Goal: Information Seeking & Learning: Learn about a topic

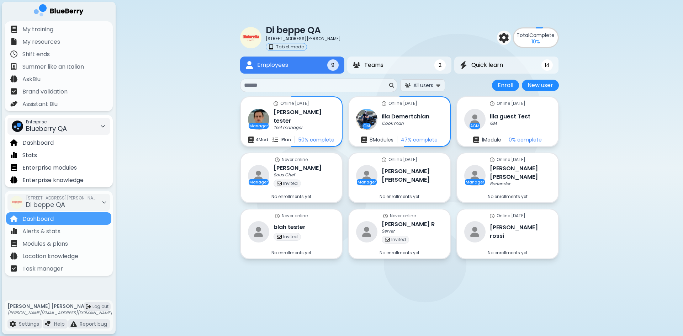
click at [65, 132] on span "Blueberry QA" at bounding box center [46, 128] width 41 height 9
click at [60, 153] on div "Kitchen Table" at bounding box center [59, 152] width 102 height 11
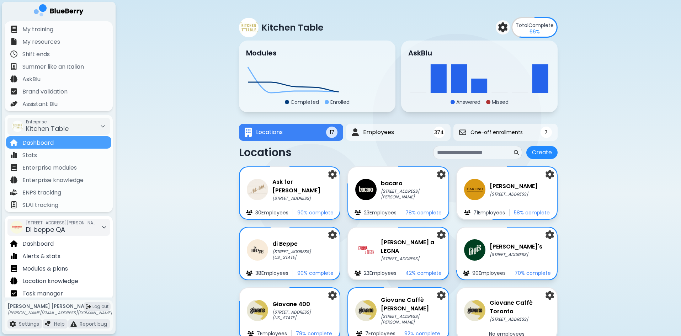
click at [60, 225] on span "Di beppe QA" at bounding box center [45, 229] width 39 height 9
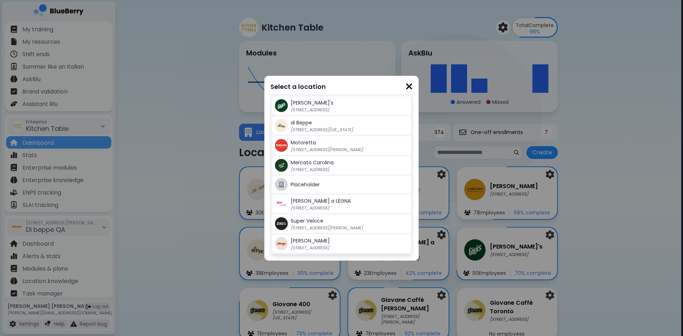
click at [407, 84] on img at bounding box center [408, 87] width 7 height 10
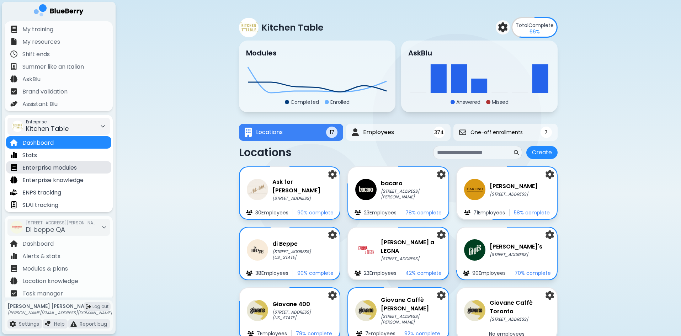
click at [54, 168] on p "Enterprise modules" at bounding box center [49, 168] width 54 height 9
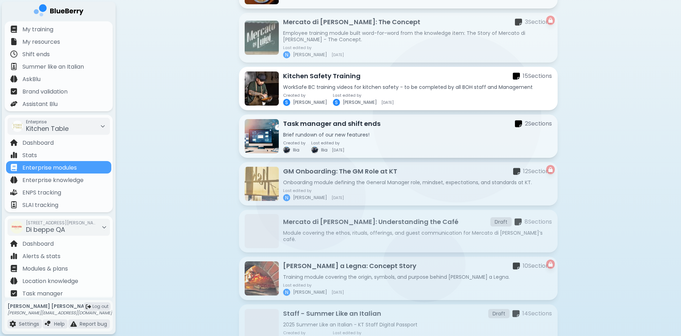
scroll to position [419, 0]
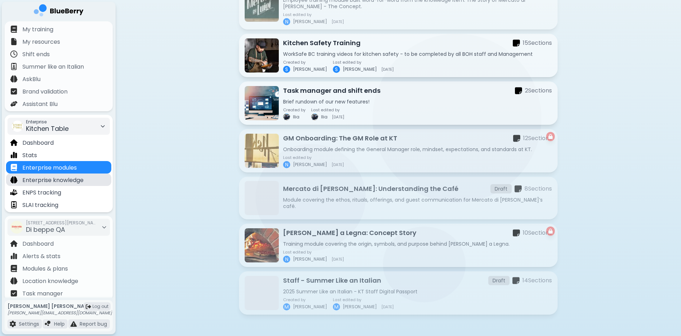
click at [52, 178] on p "Enterprise knowledge" at bounding box center [52, 180] width 61 height 9
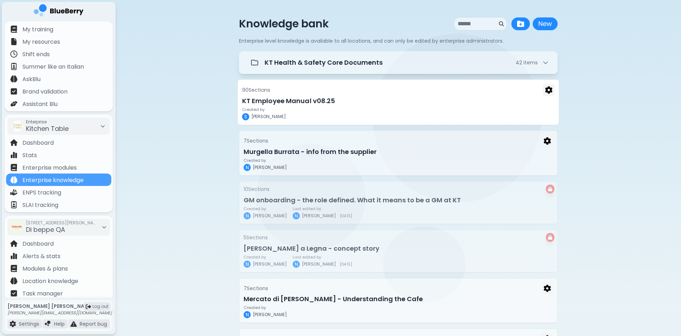
click at [333, 104] on h3 "KT Employee Manual v08.25" at bounding box center [398, 101] width 313 height 10
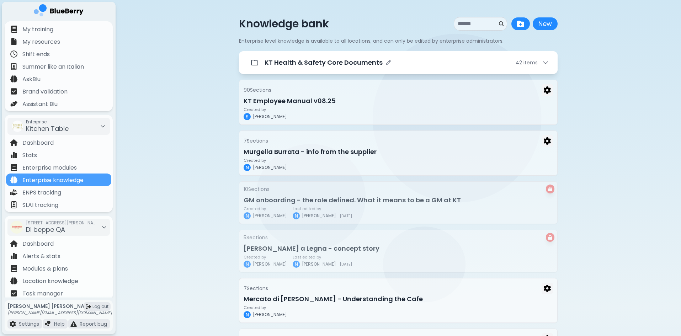
click at [432, 61] on div "KT Health & Safety Core Documents 42 item s" at bounding box center [407, 63] width 284 height 10
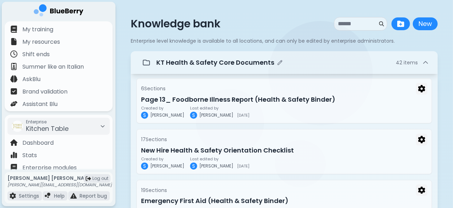
click at [428, 61] on icon at bounding box center [425, 62] width 7 height 7
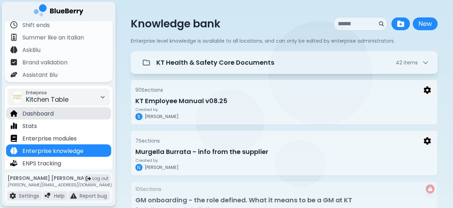
scroll to position [36, 0]
